Goal: Find specific page/section

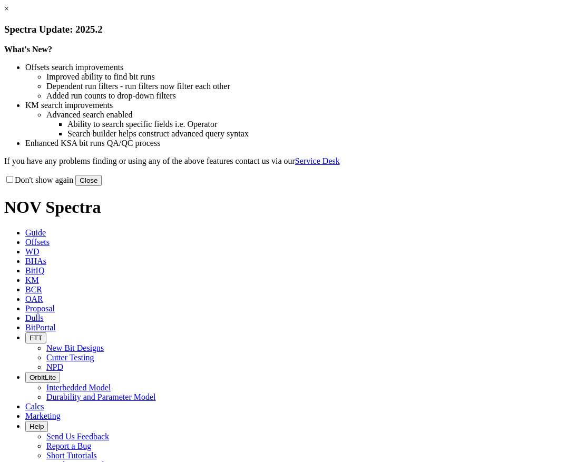
click at [65, 186] on div "× Spectra Update: 2025.2 What's New? Offsets search improvements Improved abili…" at bounding box center [293, 95] width 579 height 182
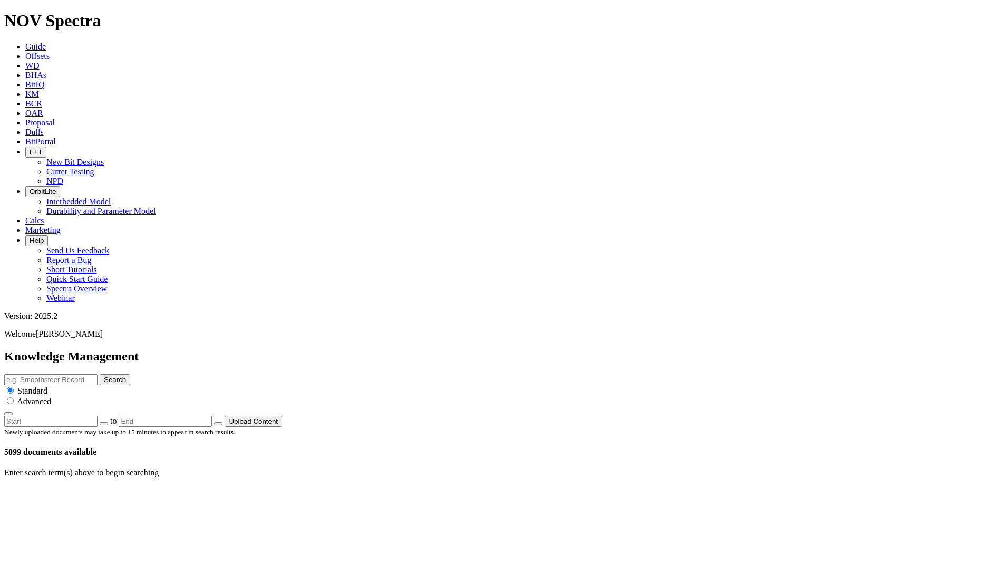
click at [56, 137] on span "BitPortal" at bounding box center [40, 141] width 31 height 9
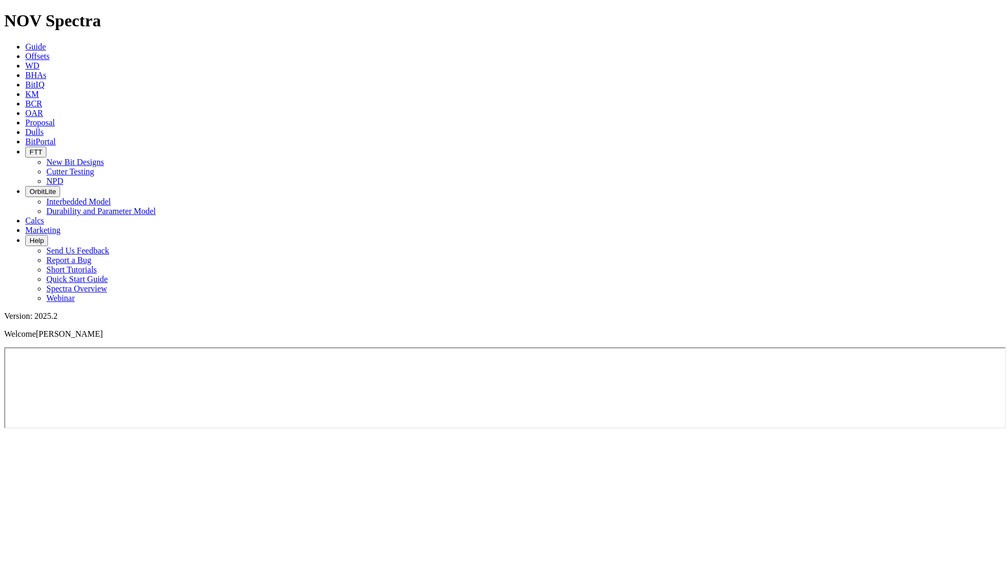
click at [44, 128] on span "Dulls" at bounding box center [34, 132] width 18 height 9
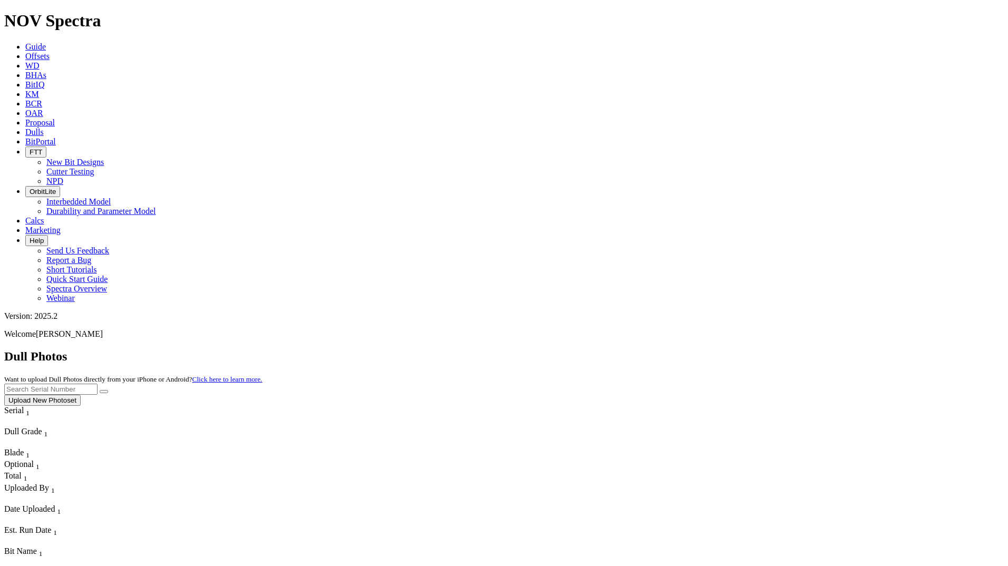
click at [98, 384] on input "text" at bounding box center [50, 389] width 93 height 11
type input "A315382"
click at [100, 390] on button "submit" at bounding box center [104, 391] width 8 height 3
